Goal: Information Seeking & Learning: Learn about a topic

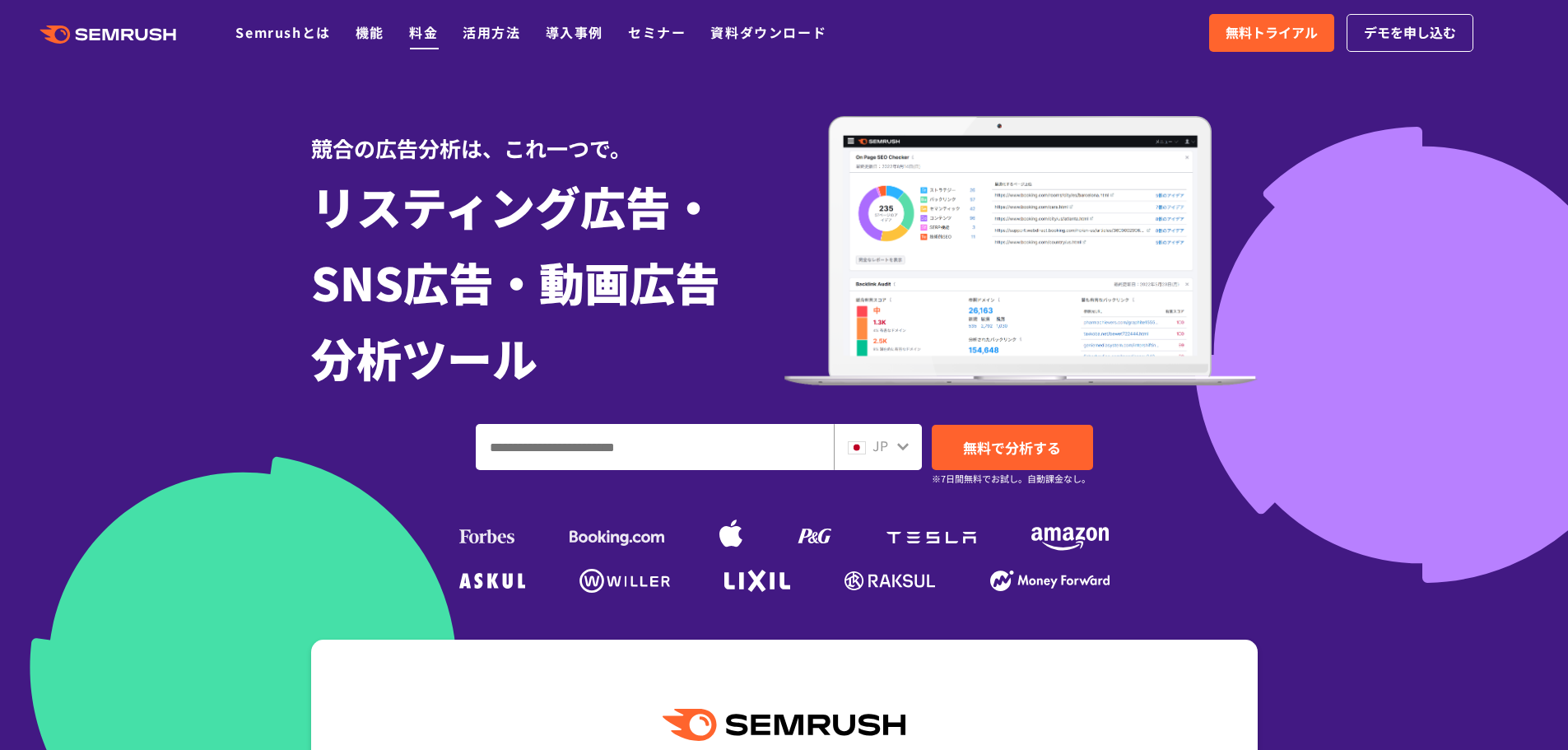
click at [428, 38] on link "料金" at bounding box center [424, 32] width 29 height 19
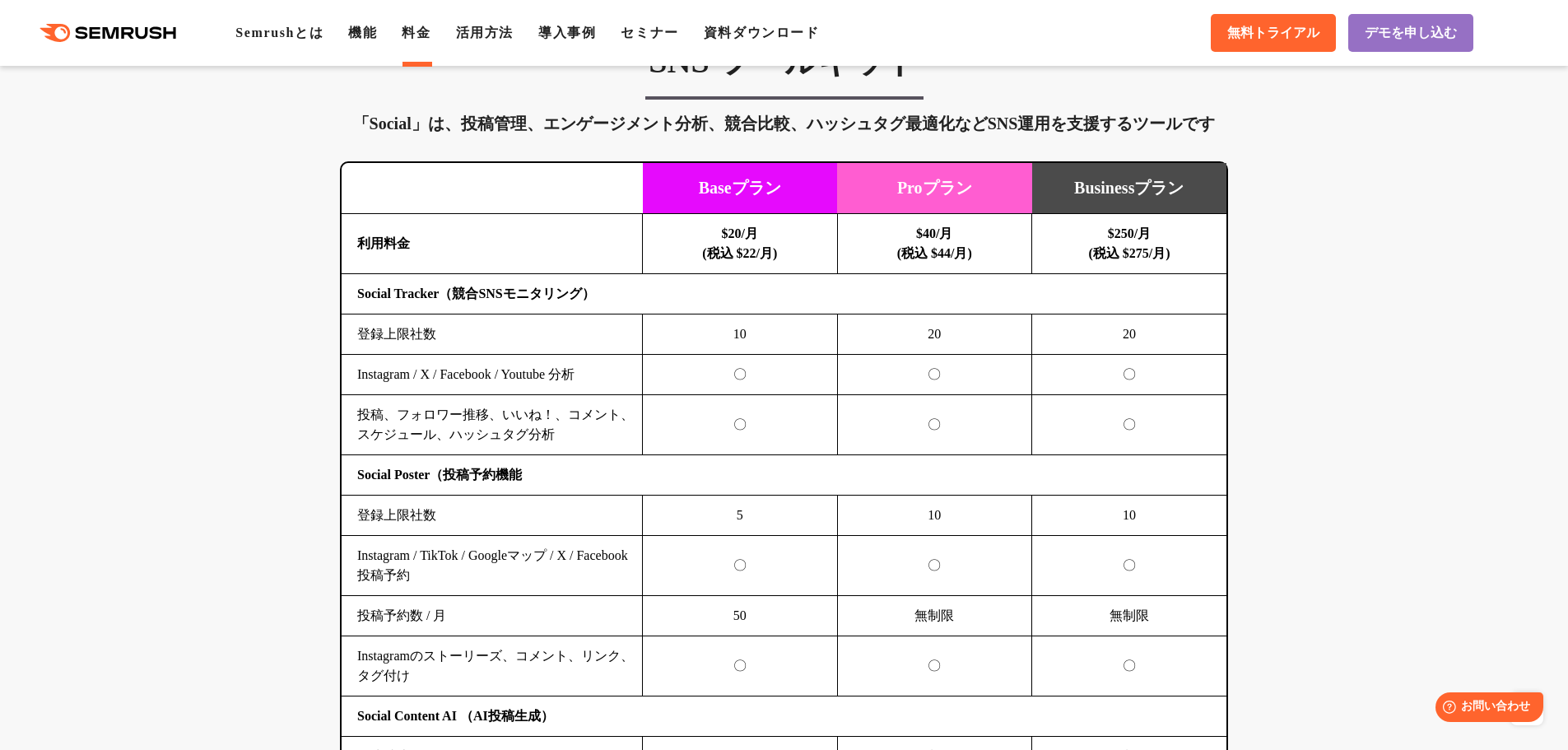
scroll to position [3622, 0]
